Goal: Transaction & Acquisition: Purchase product/service

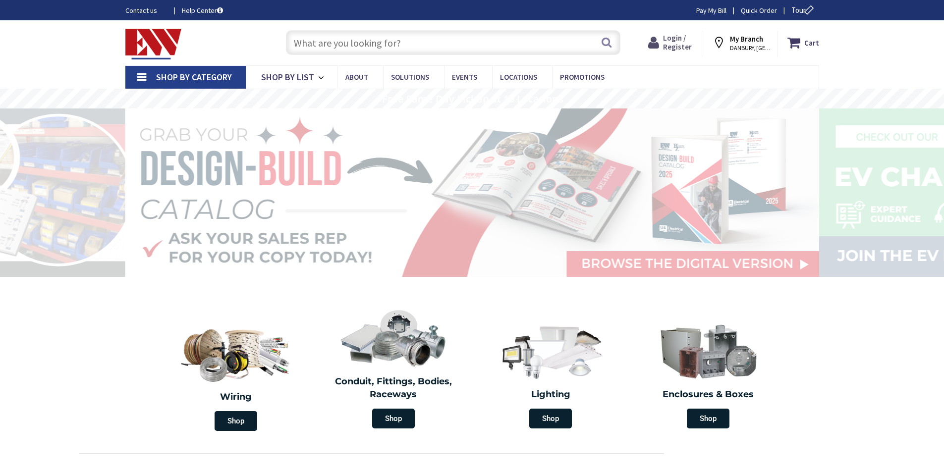
click at [672, 45] on span "Login / Register" at bounding box center [677, 42] width 29 height 18
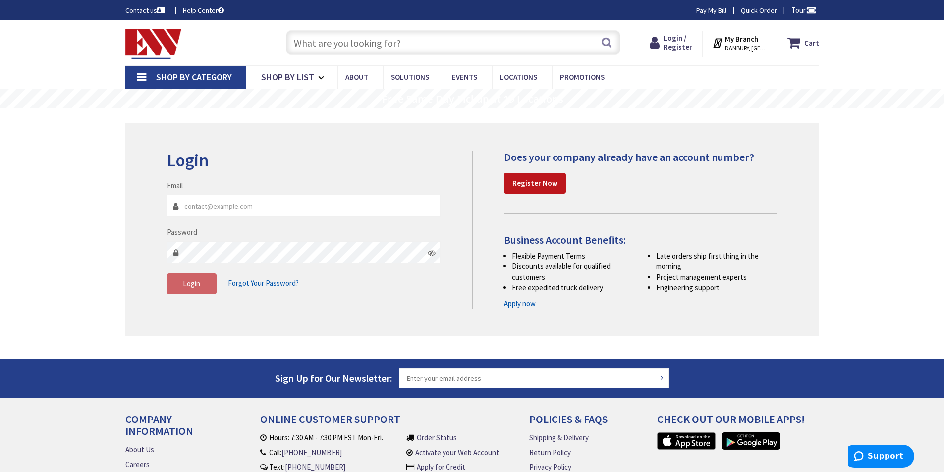
type input "mscarchilli@nyconncorp.com"
click at [180, 283] on button "Login" at bounding box center [192, 283] width 50 height 21
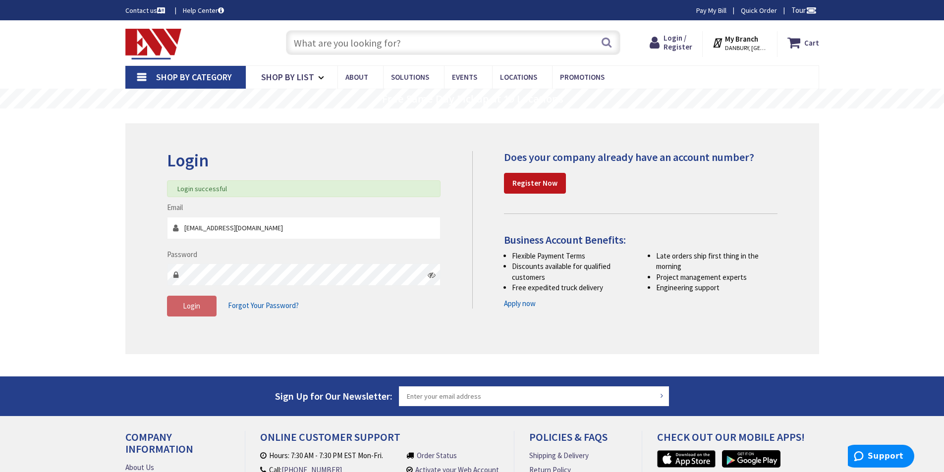
click at [347, 44] on input "text" at bounding box center [453, 42] width 334 height 25
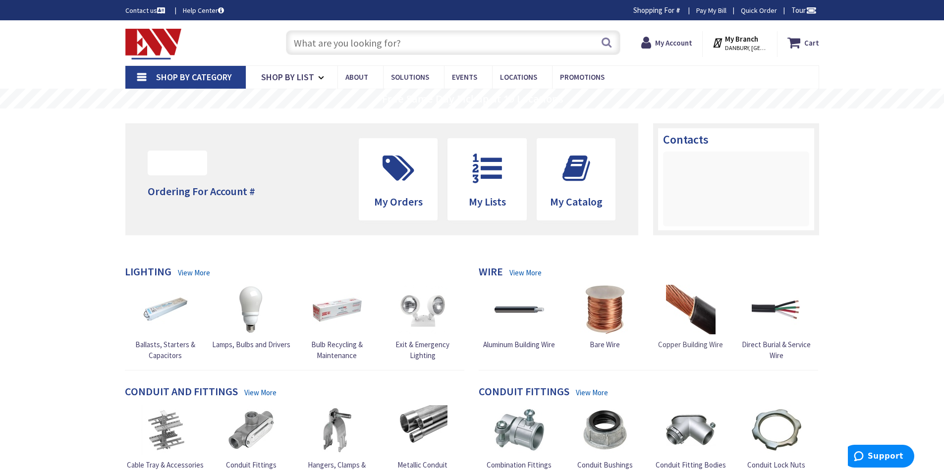
click at [680, 340] on span "Copper Building Wire" at bounding box center [690, 344] width 65 height 9
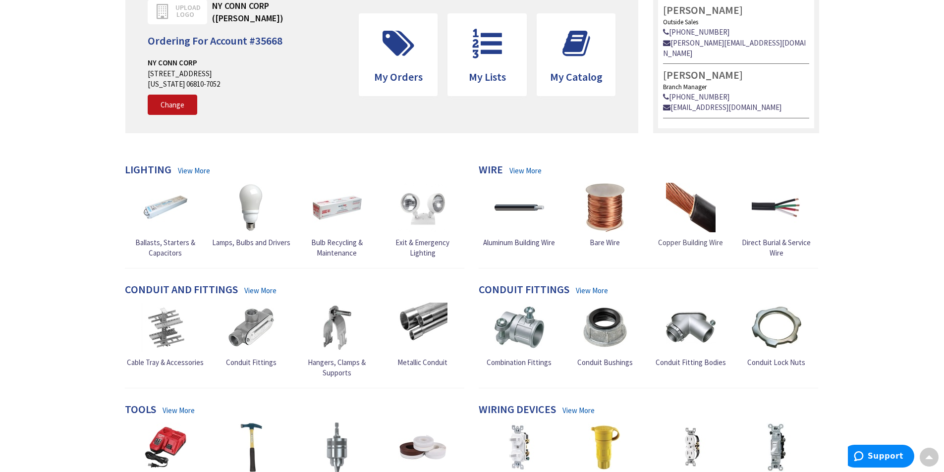
scroll to position [140, 0]
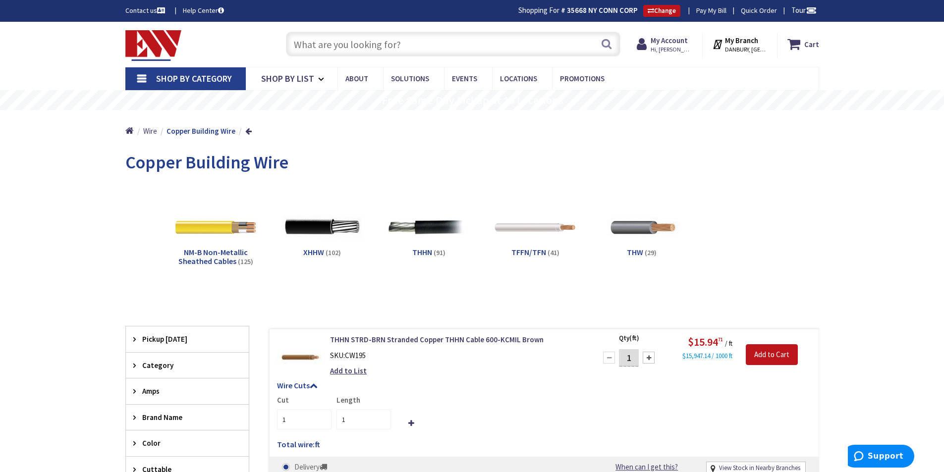
click at [311, 251] on span "XHHW" at bounding box center [313, 252] width 21 height 10
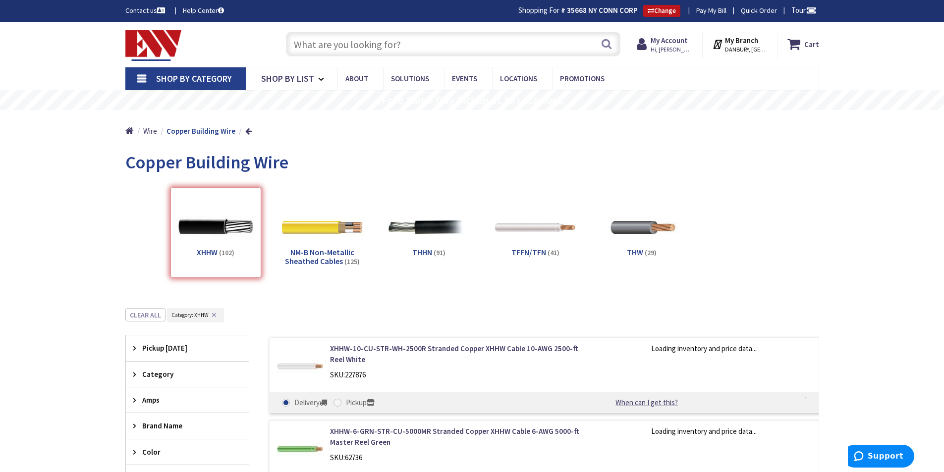
scroll to position [308, 0]
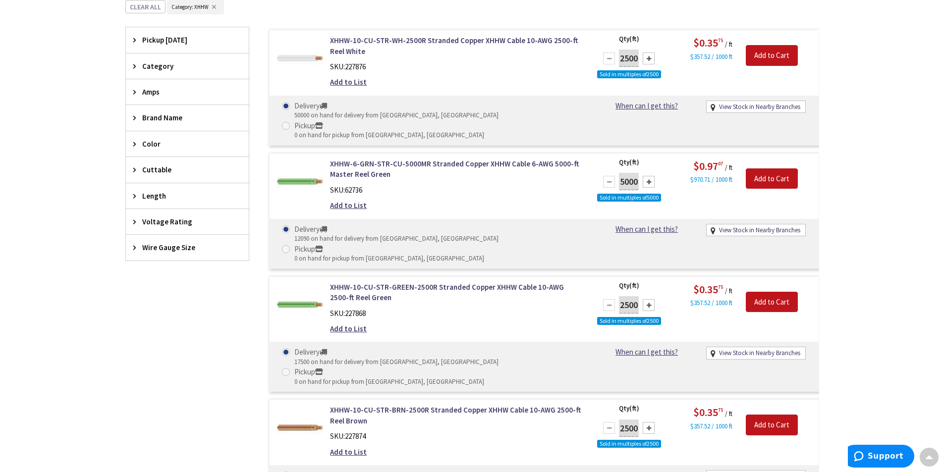
click at [139, 249] on icon at bounding box center [136, 247] width 7 height 7
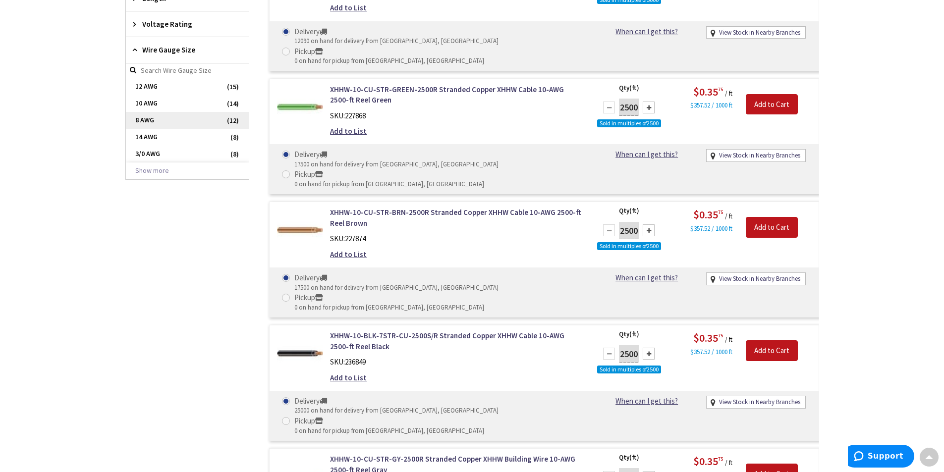
scroll to position [506, 0]
click at [151, 166] on button "Show more" at bounding box center [187, 170] width 123 height 17
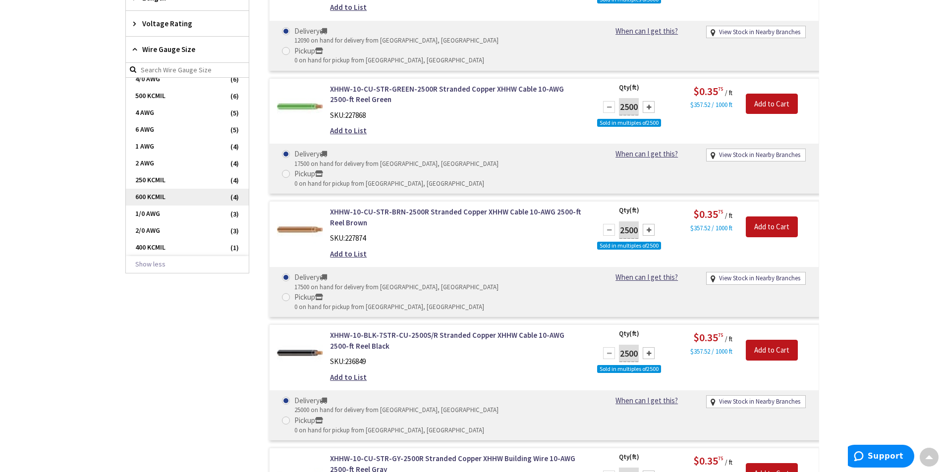
click at [164, 198] on span "600 KCMIL" at bounding box center [187, 197] width 123 height 17
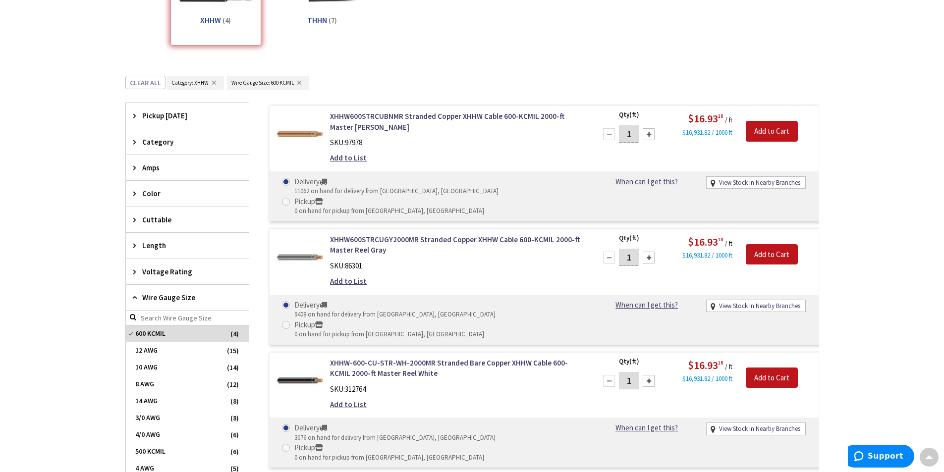
scroll to position [133, 0]
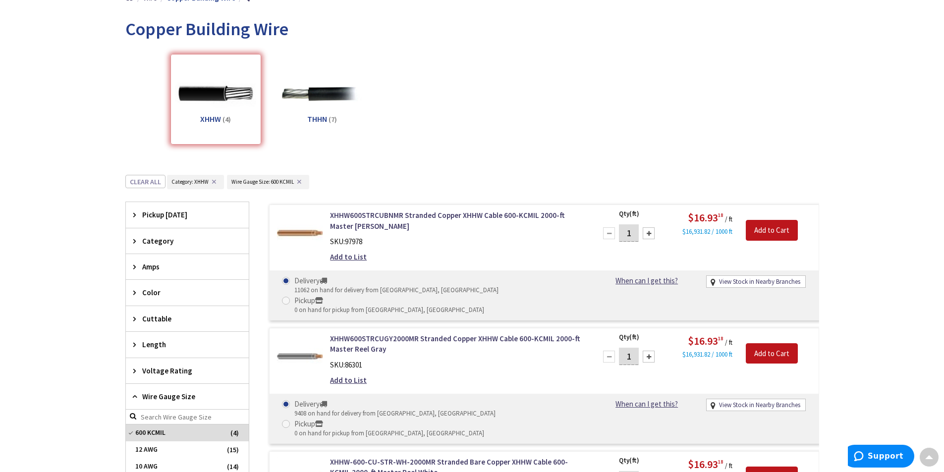
click at [326, 121] on span "THHN" at bounding box center [317, 119] width 20 height 10
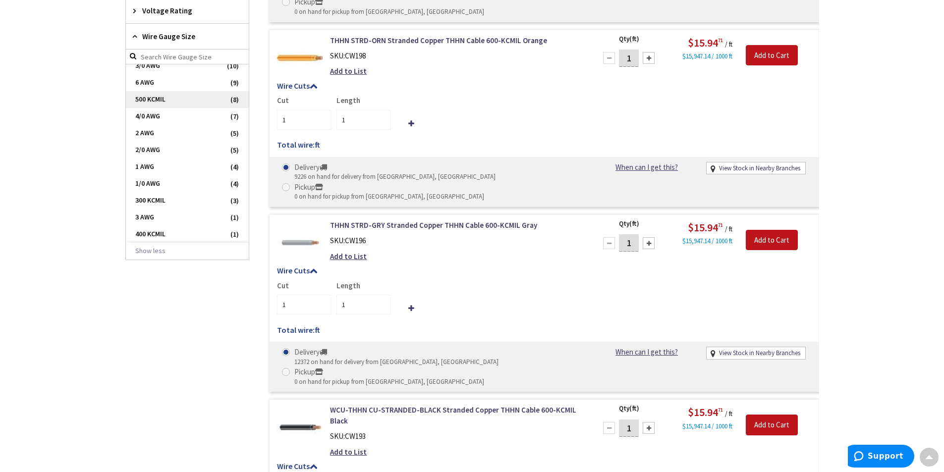
scroll to position [506, 0]
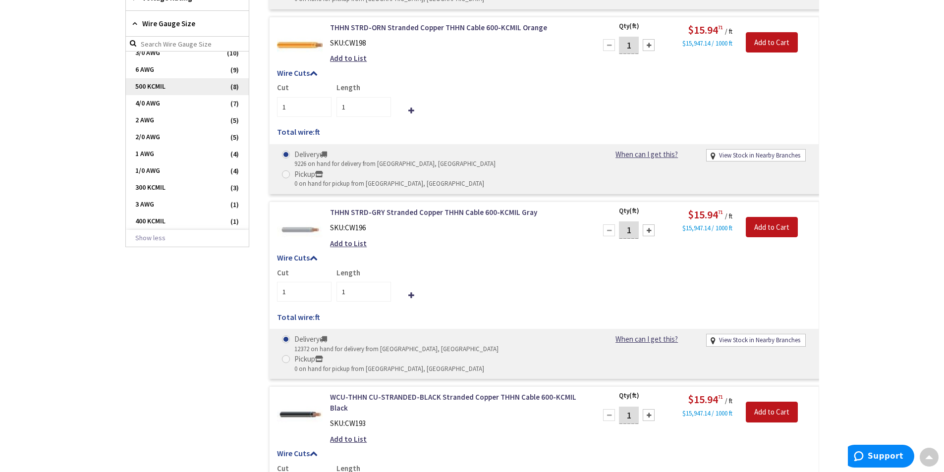
click at [176, 83] on span "500 KCMIL" at bounding box center [187, 86] width 123 height 17
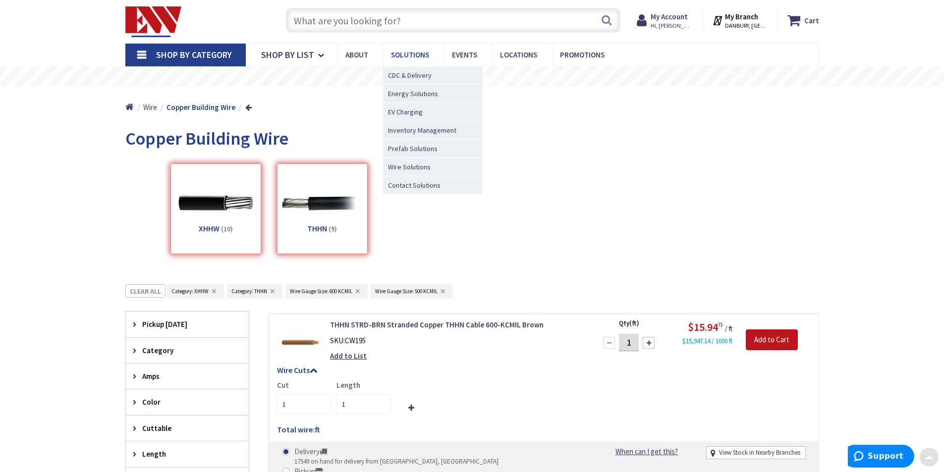
scroll to position [0, 0]
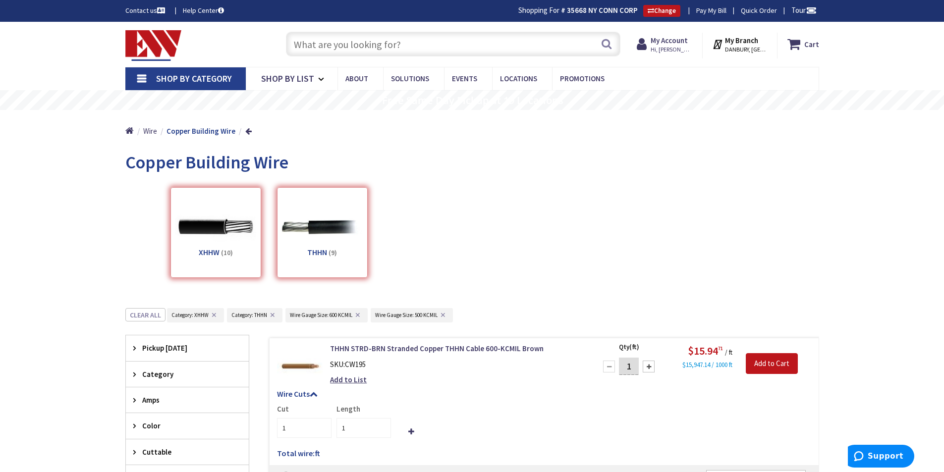
click at [404, 52] on input "text" at bounding box center [453, 44] width 334 height 25
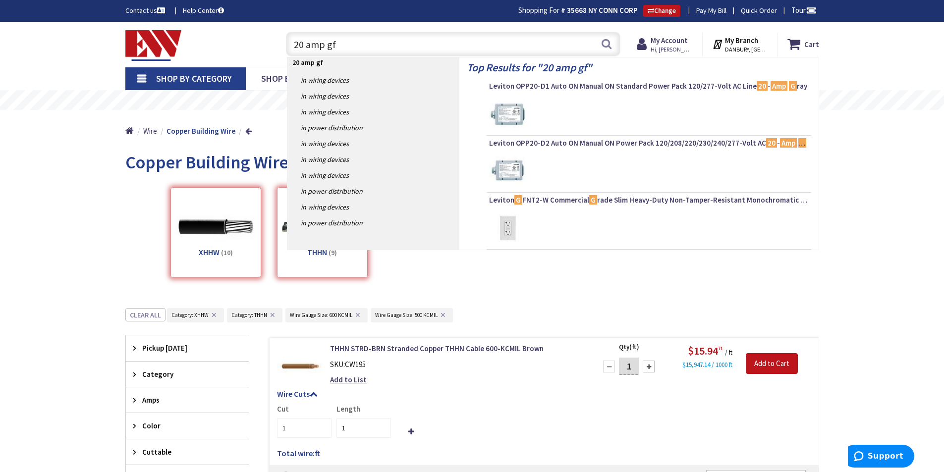
type input "20 amp gfi"
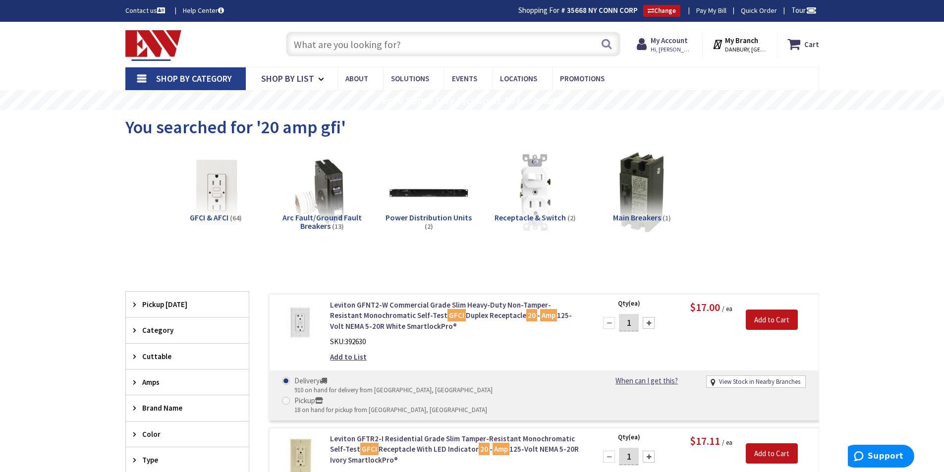
click at [399, 46] on input "text" at bounding box center [453, 44] width 334 height 25
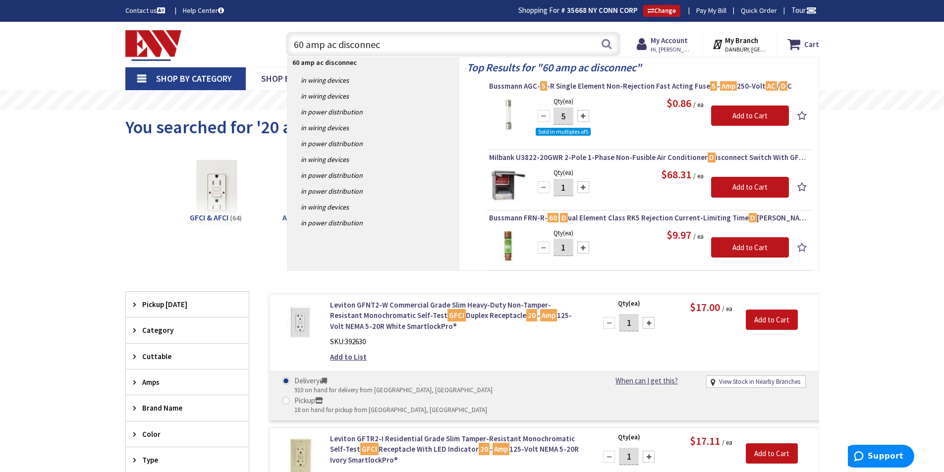
type input "60 amp ac disconnect"
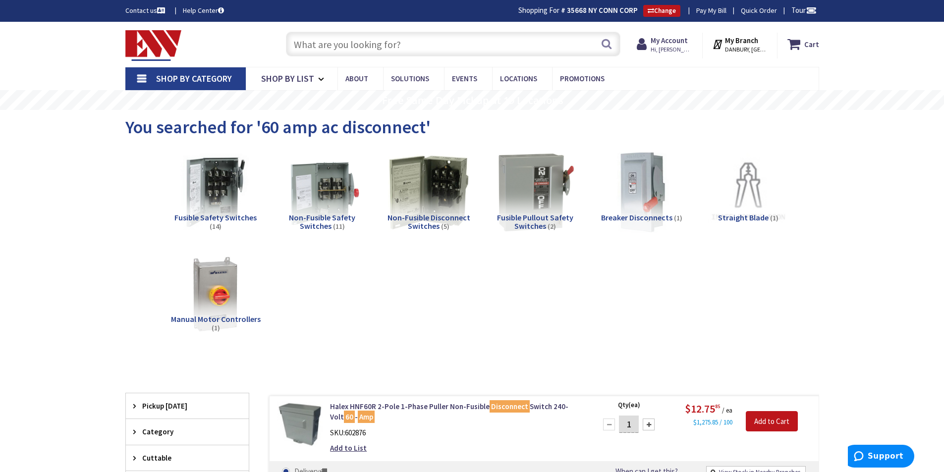
click at [341, 52] on input "text" at bounding box center [453, 44] width 334 height 25
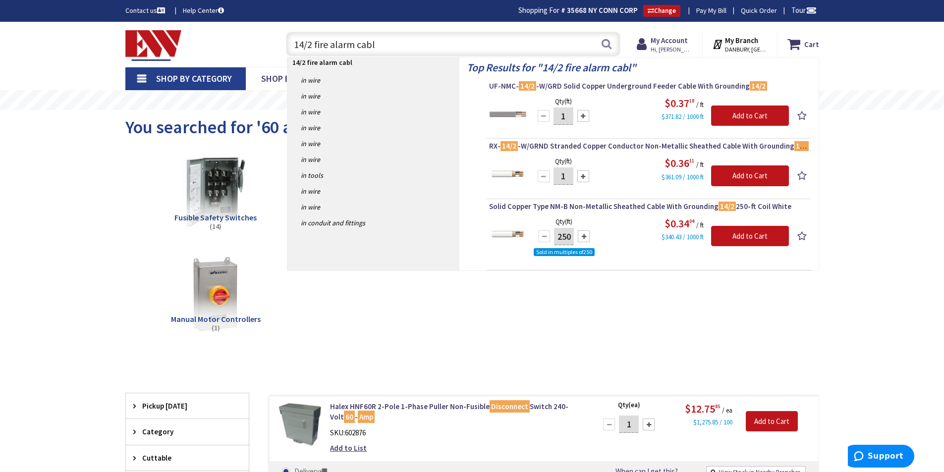
type input "14/2 fire alarm cable"
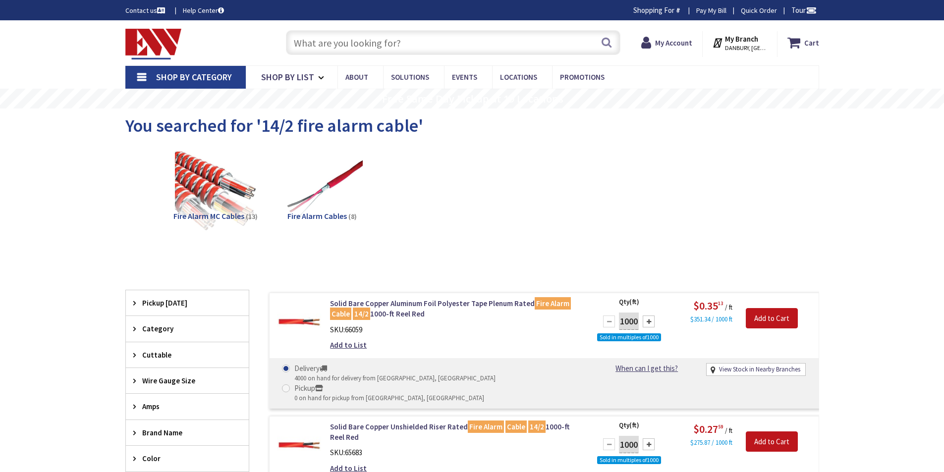
click at [328, 215] on span "Fire Alarm Cables" at bounding box center [316, 216] width 59 height 10
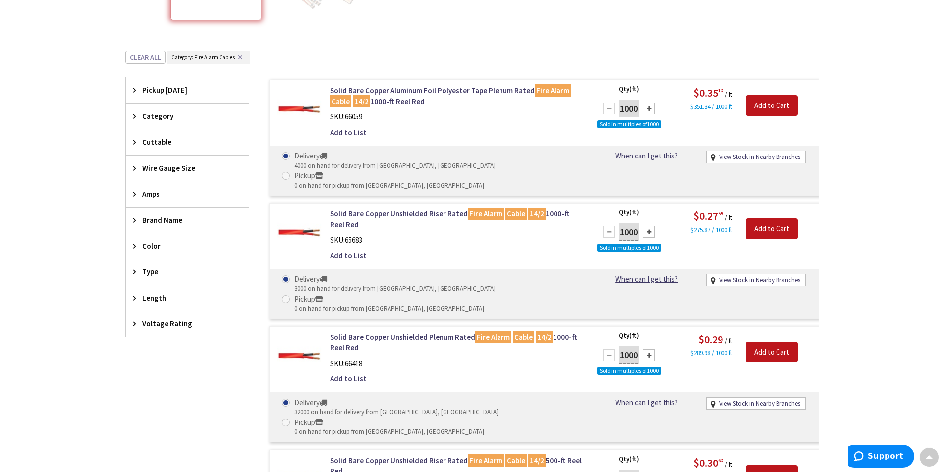
scroll to position [224, 0]
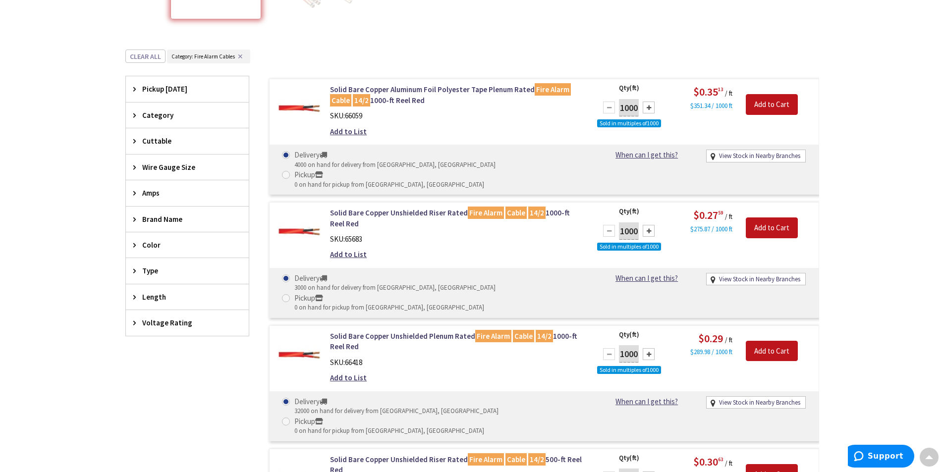
click at [171, 166] on span "Wire Gauge Size" at bounding box center [182, 167] width 81 height 10
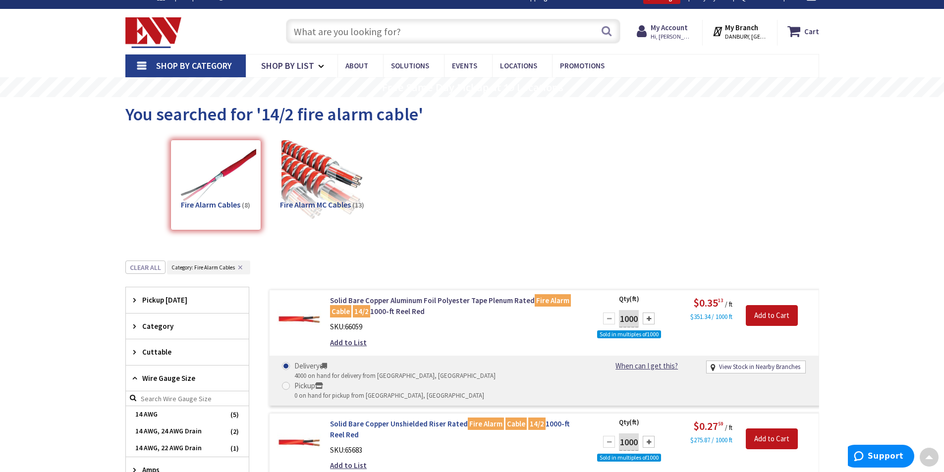
scroll to position [0, 0]
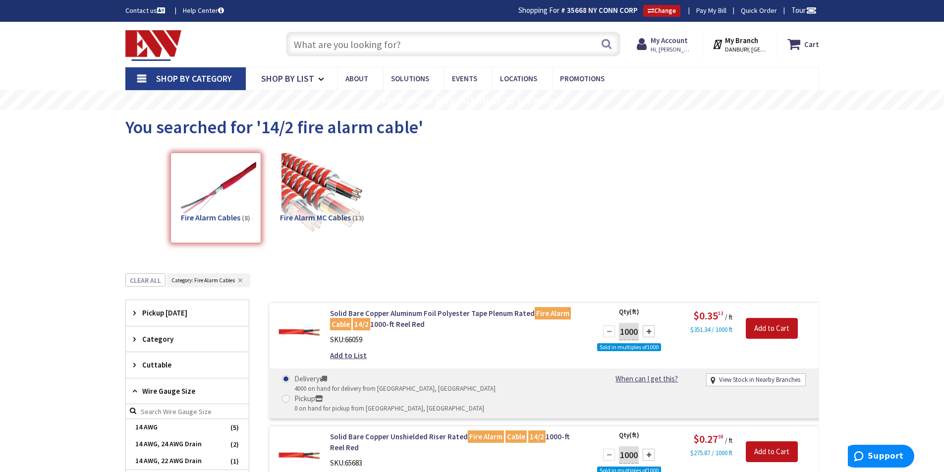
click at [305, 131] on span "You searched for '14/2 fire alarm cable'" at bounding box center [274, 127] width 298 height 22
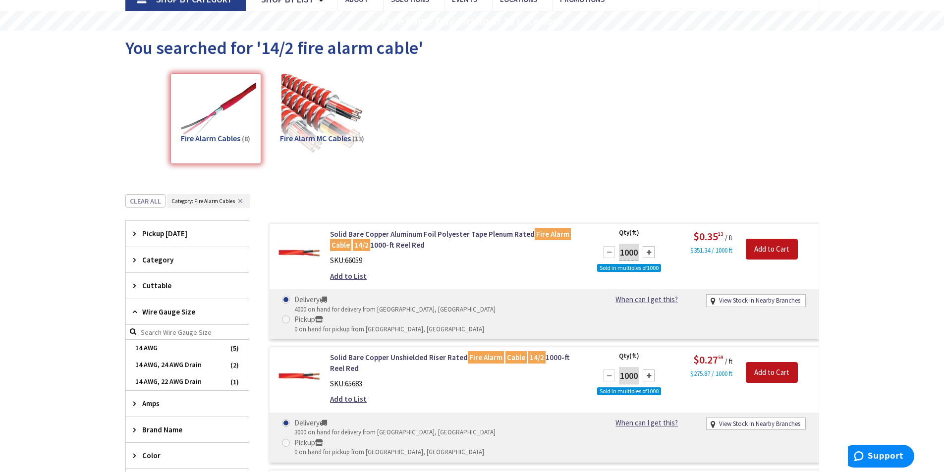
scroll to position [99, 0]
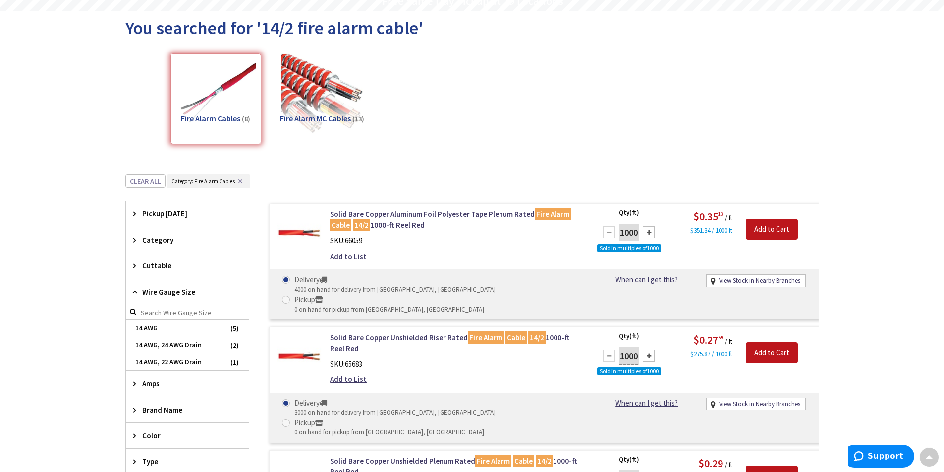
click at [135, 293] on icon at bounding box center [136, 291] width 7 height 7
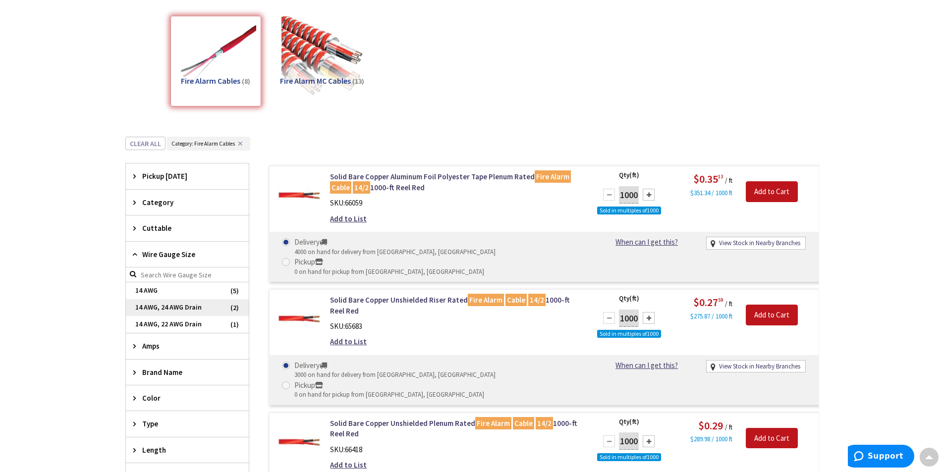
scroll to position [198, 0]
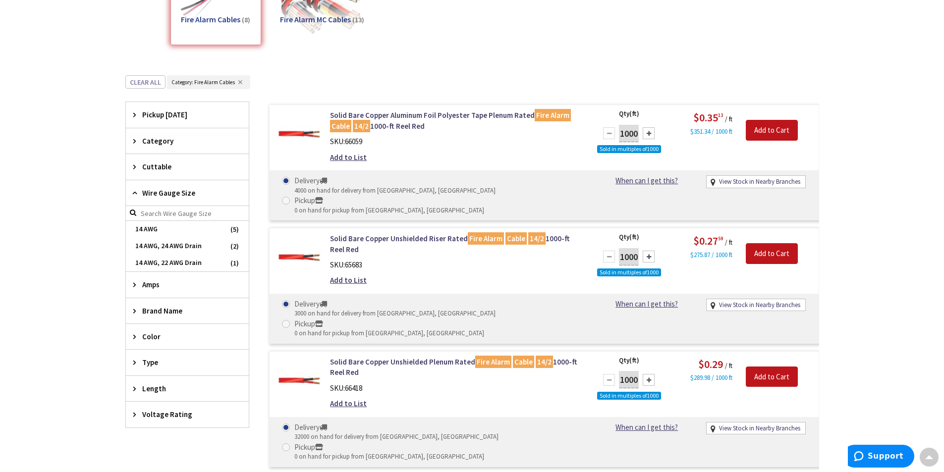
click at [134, 288] on icon at bounding box center [136, 284] width 7 height 7
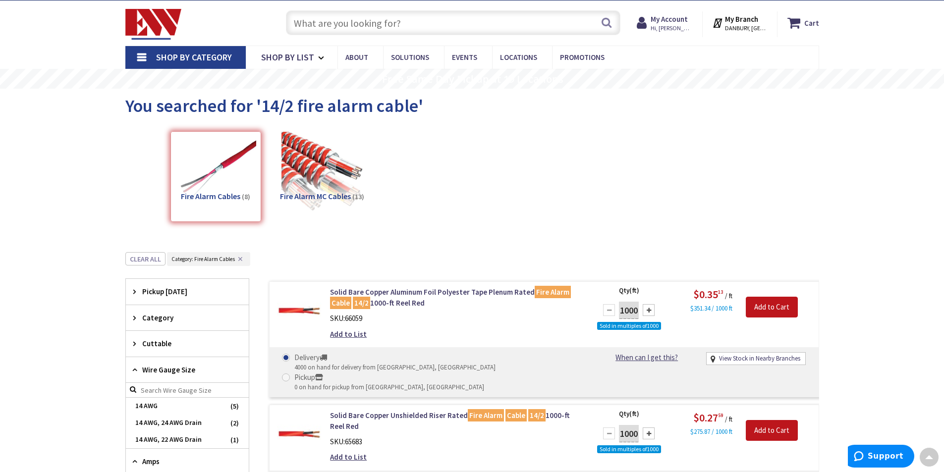
scroll to position [0, 0]
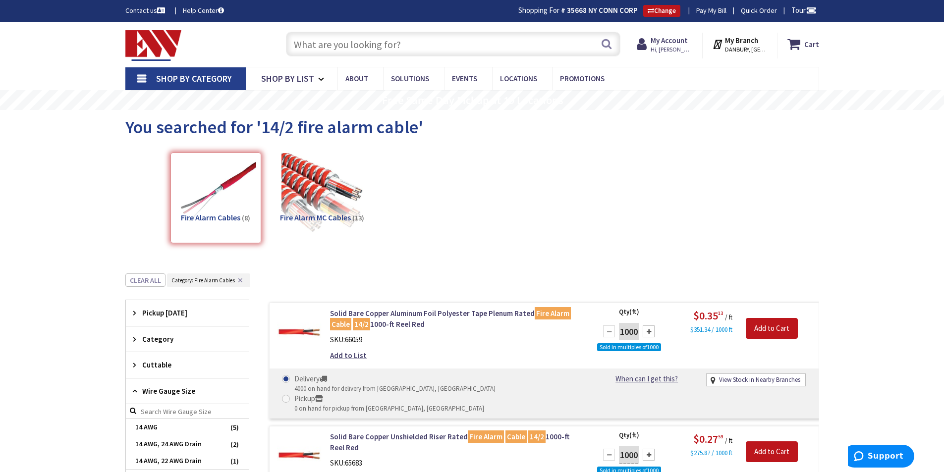
click at [298, 50] on input "text" at bounding box center [453, 44] width 334 height 25
click at [307, 194] on img at bounding box center [322, 193] width 90 height 90
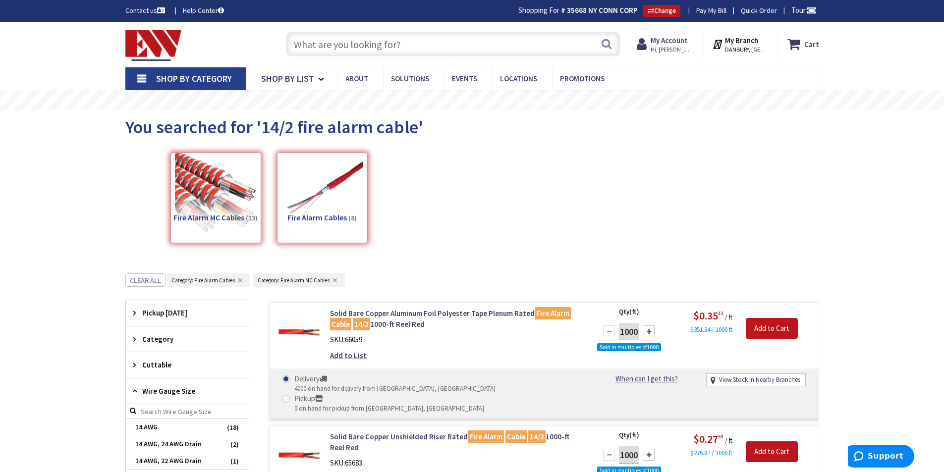
click at [338, 47] on input "text" at bounding box center [453, 44] width 334 height 25
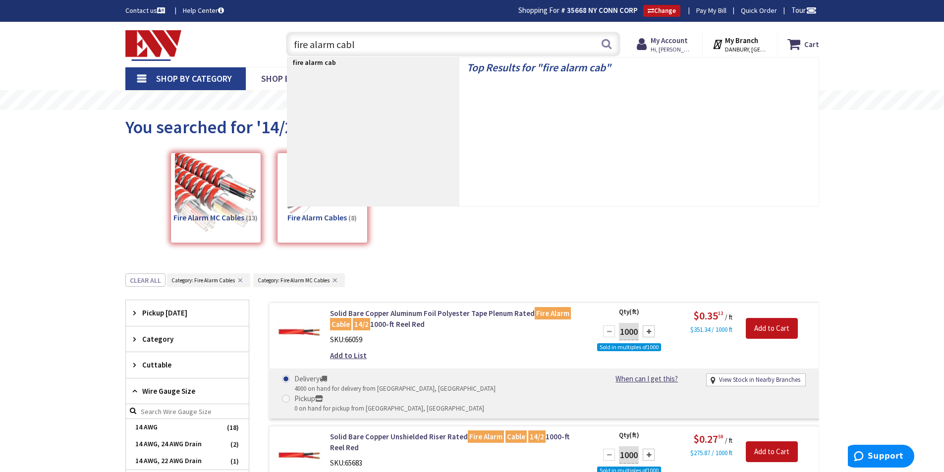
type input "fire alarm cable"
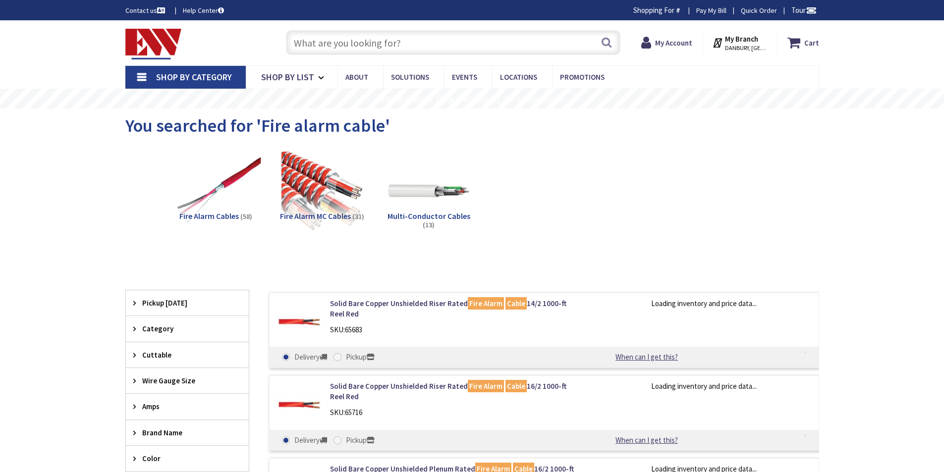
click at [238, 206] on img at bounding box center [215, 191] width 90 height 90
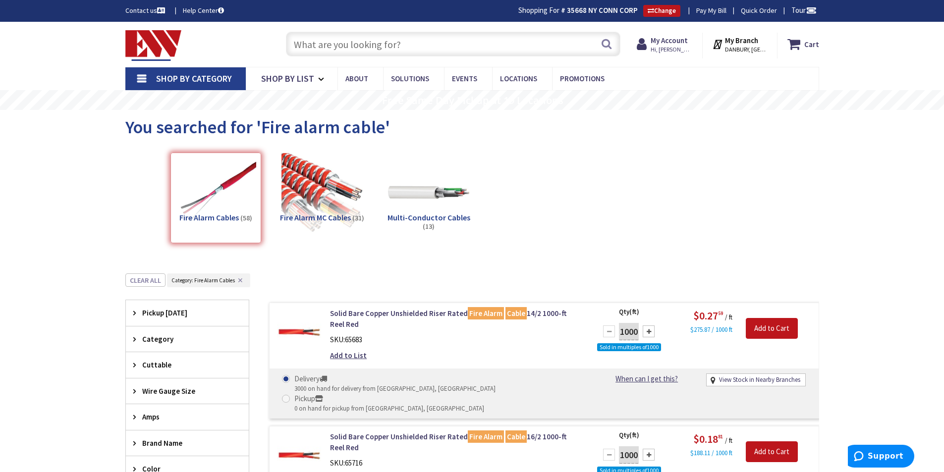
click at [411, 43] on input "text" at bounding box center [453, 44] width 334 height 25
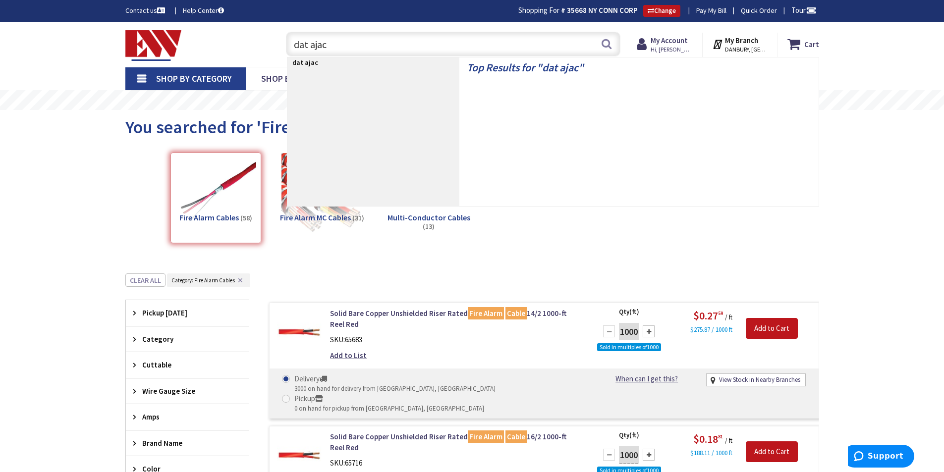
type input "dat ajack"
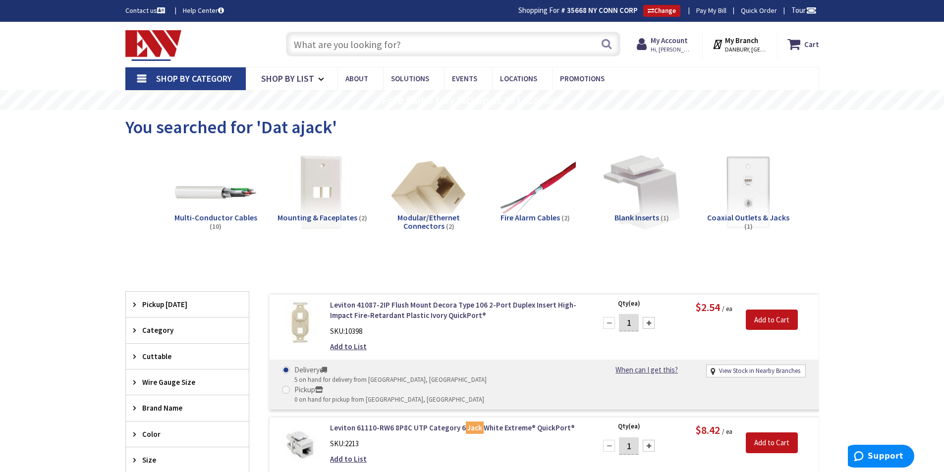
drag, startPoint x: 415, startPoint y: 42, endPoint x: 277, endPoint y: 28, distance: 138.5
click at [277, 28] on div "Search" at bounding box center [450, 44] width 354 height 32
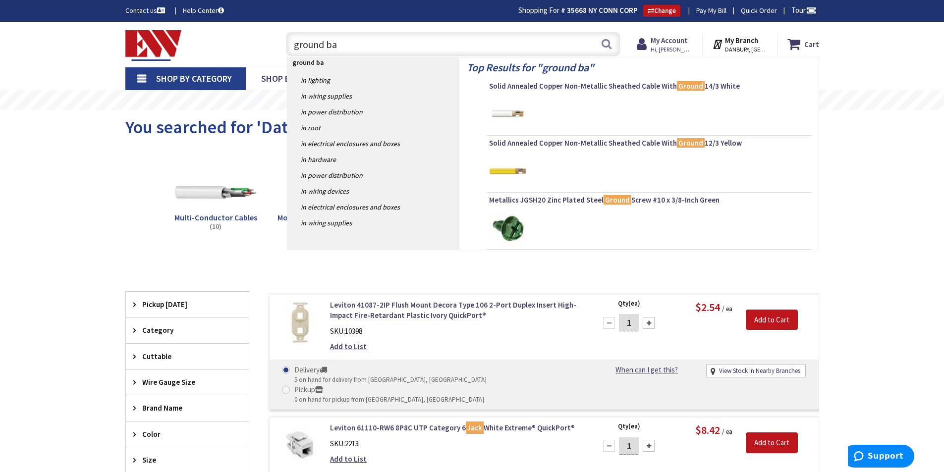
type input "ground bar"
